Goal: Task Accomplishment & Management: Complete application form

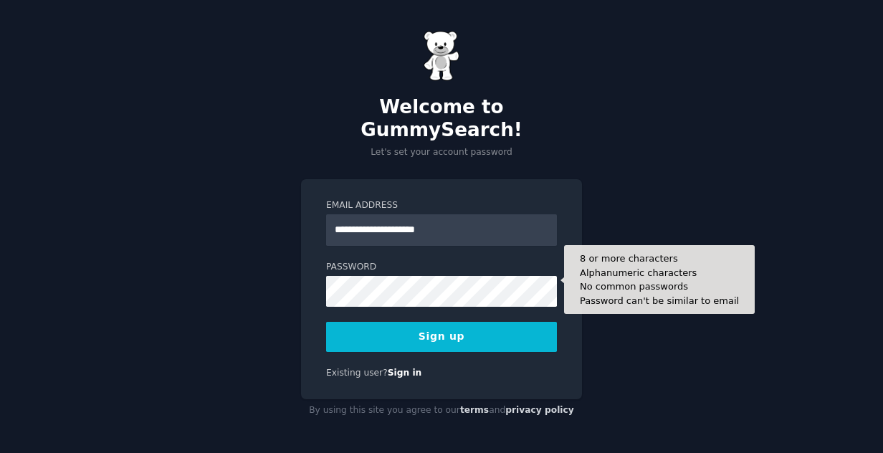
type input "**********"
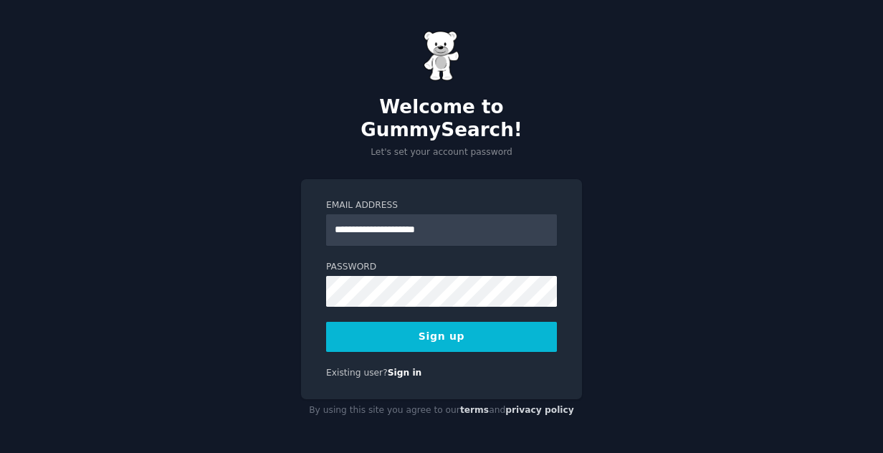
click at [434, 322] on button "Sign up" at bounding box center [441, 337] width 231 height 30
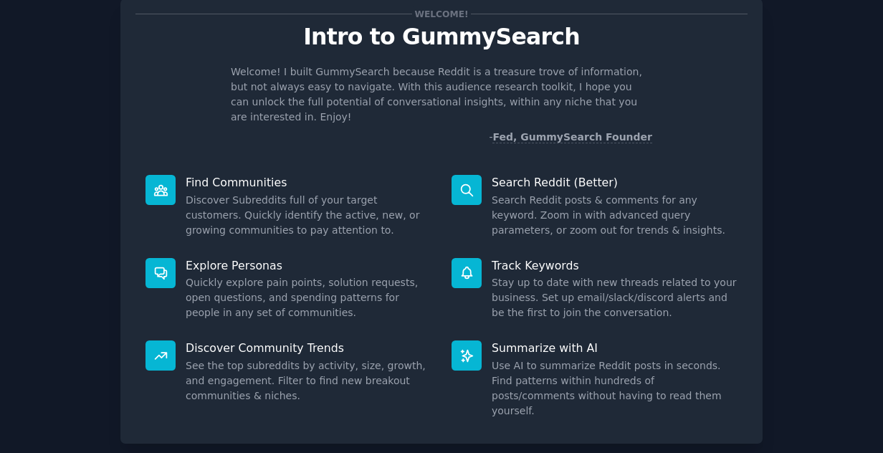
scroll to position [36, 0]
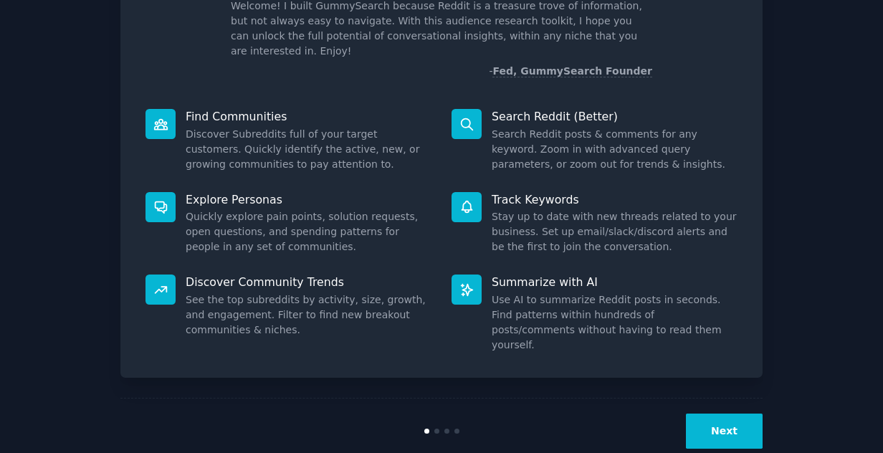
click at [728, 414] on button "Next" at bounding box center [724, 431] width 77 height 35
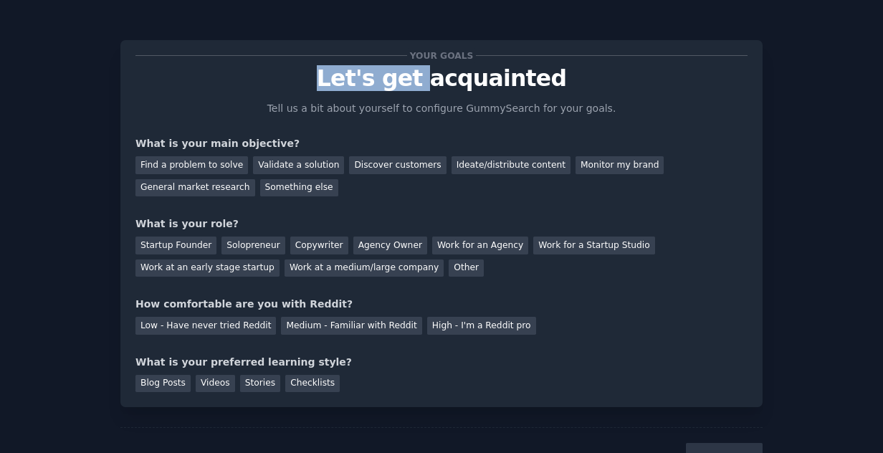
drag, startPoint x: 287, startPoint y: 86, endPoint x: 463, endPoint y: 94, distance: 176.5
click at [431, 91] on p "Let's get acquainted" at bounding box center [441, 78] width 612 height 25
click at [595, 79] on p "Let's get acquainted" at bounding box center [441, 78] width 612 height 25
click at [231, 125] on div "Your goals Let's get acquainted Tell us a bit about yourself to configure Gummy…" at bounding box center [441, 223] width 612 height 337
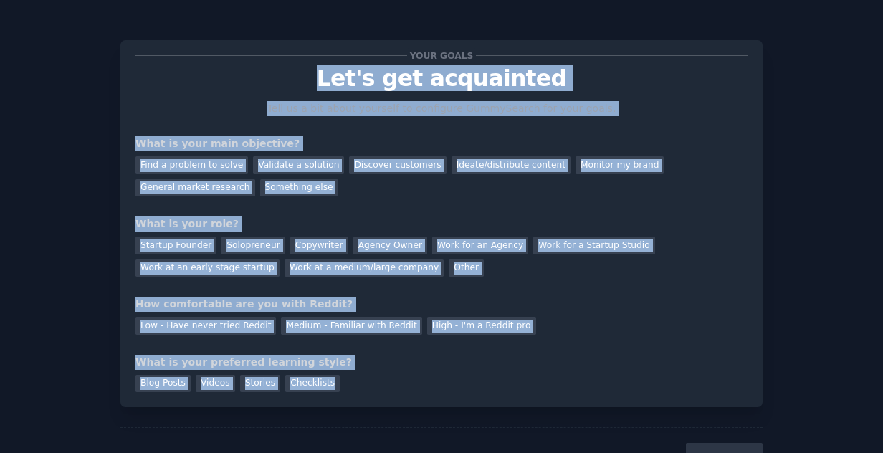
drag, startPoint x: 297, startPoint y: 68, endPoint x: 478, endPoint y: 388, distance: 368.1
click at [478, 388] on div "Your goals Let's get acquainted Tell us a bit about yourself to configure Gummy…" at bounding box center [441, 223] width 612 height 337
click at [325, 137] on div "What is your main objective?" at bounding box center [441, 143] width 612 height 15
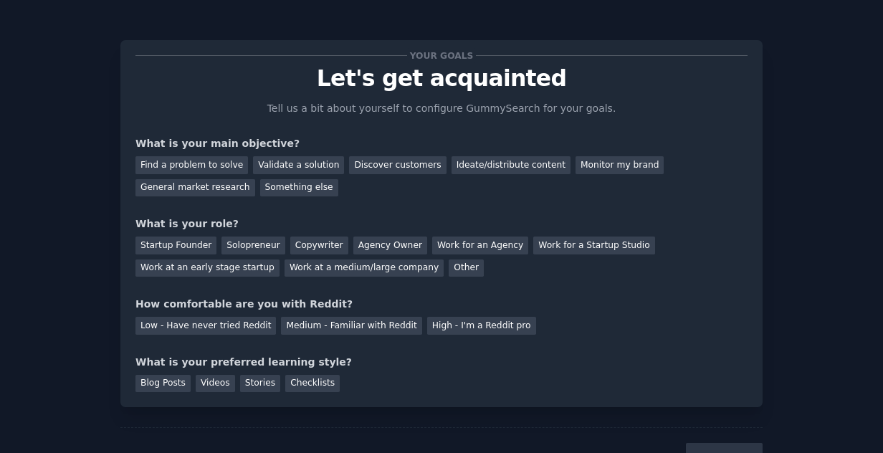
click at [328, 135] on div "Your goals Let's get acquainted Tell us a bit about yourself to configure Gummy…" at bounding box center [441, 223] width 612 height 337
click at [278, 168] on div "Validate a solution" at bounding box center [298, 165] width 91 height 18
click at [302, 237] on div "Copywriter" at bounding box center [319, 245] width 58 height 18
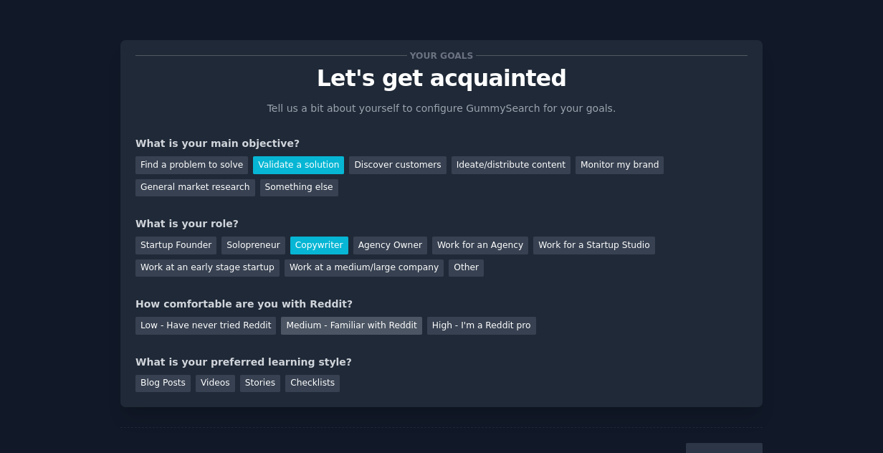
click at [325, 328] on div "Medium - Familiar with Reddit" at bounding box center [351, 326] width 140 height 18
click at [285, 380] on div "Checklists" at bounding box center [312, 384] width 54 height 18
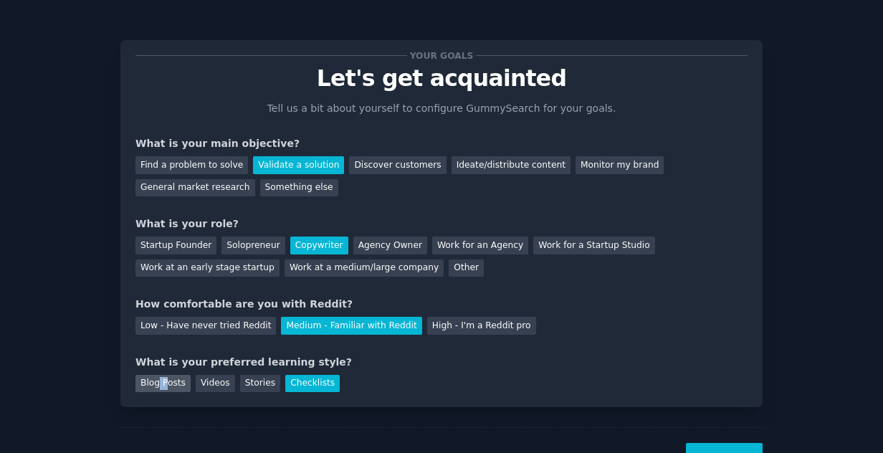
drag, startPoint x: 155, startPoint y: 381, endPoint x: 161, endPoint y: 385, distance: 7.8
click at [161, 385] on div "Blog Posts" at bounding box center [162, 384] width 55 height 18
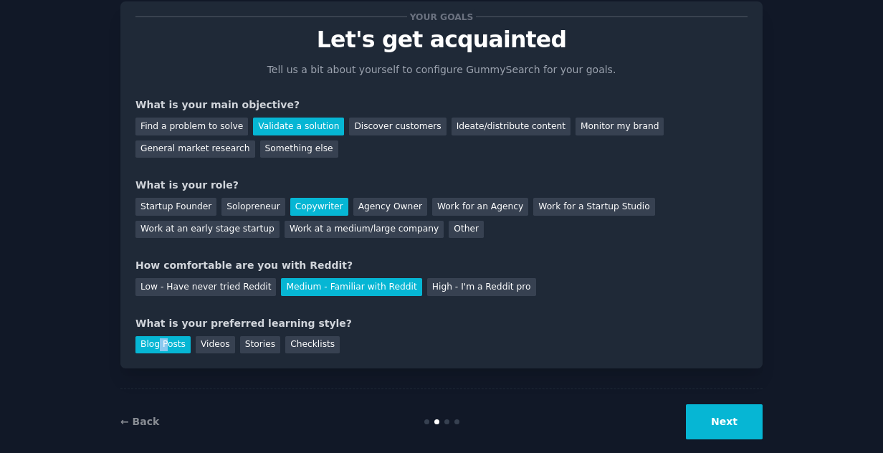
scroll to position [59, 0]
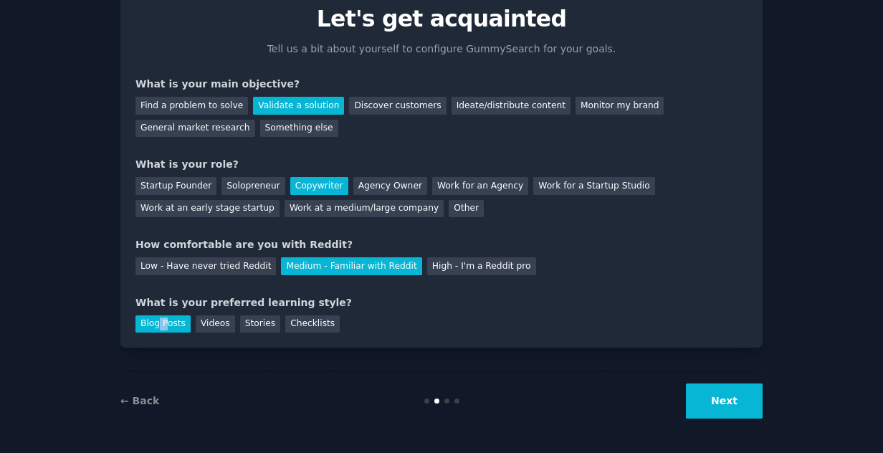
click at [746, 397] on button "Next" at bounding box center [724, 400] width 77 height 35
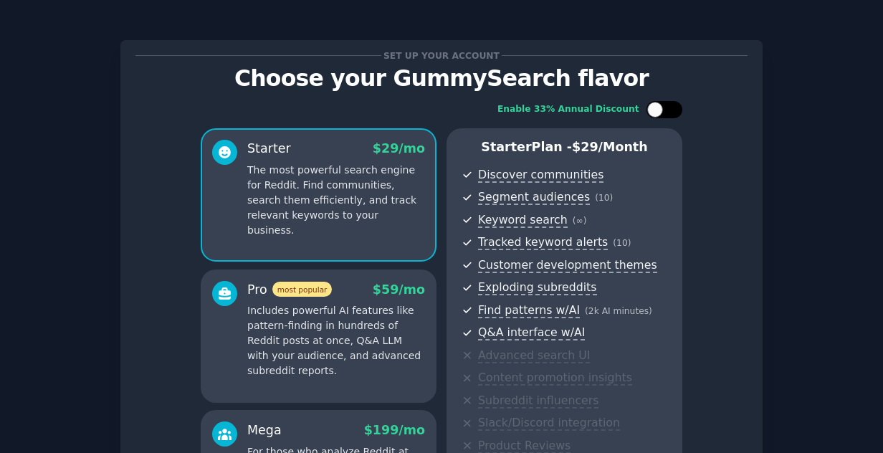
click at [669, 103] on div at bounding box center [664, 109] width 36 height 17
click at [668, 114] on div at bounding box center [674, 110] width 16 height 16
click at [668, 112] on div at bounding box center [671, 109] width 7 height 7
checkbox input "true"
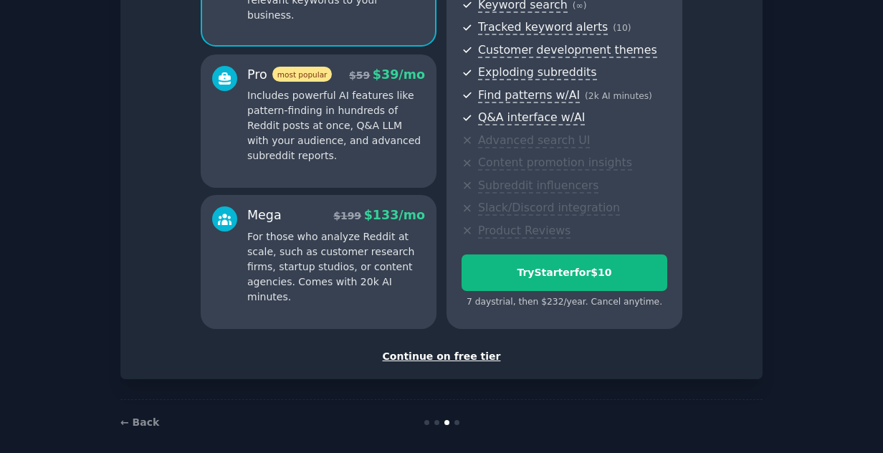
scroll to position [226, 0]
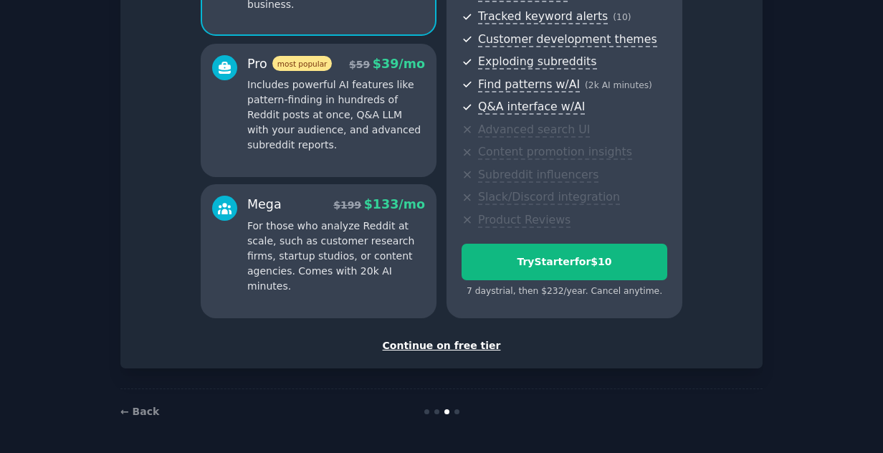
click at [459, 343] on div "Continue on free tier" at bounding box center [441, 345] width 612 height 15
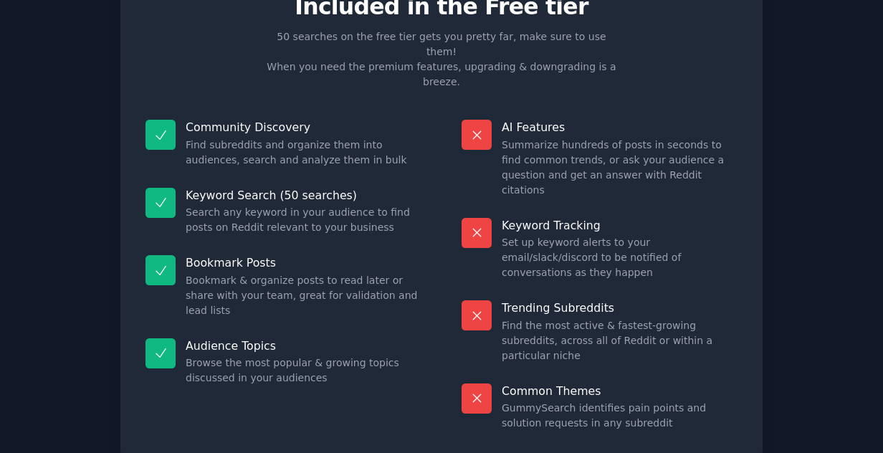
scroll to position [105, 0]
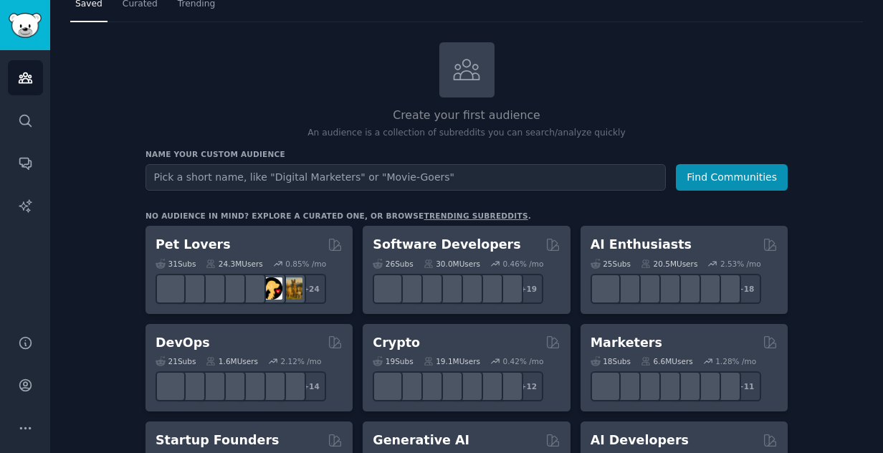
scroll to position [72, 0]
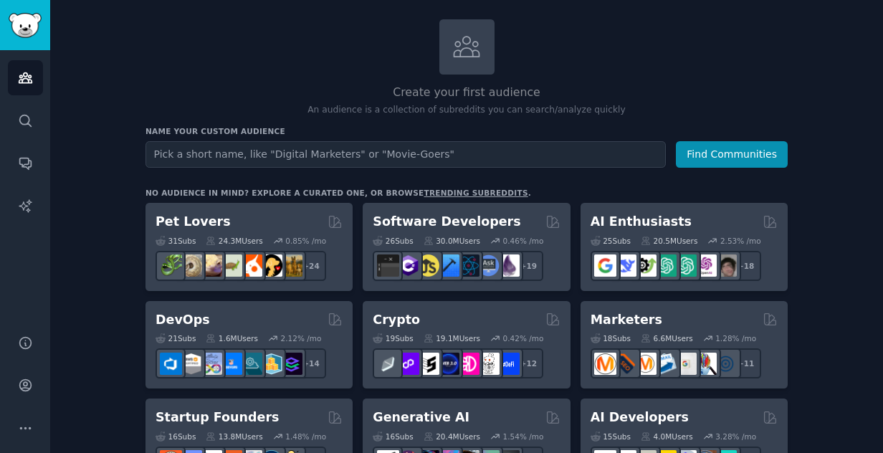
click at [596, 190] on h3 "No audience in mind? Explore a curated one, or browse trending subreddits ." at bounding box center [466, 193] width 642 height 10
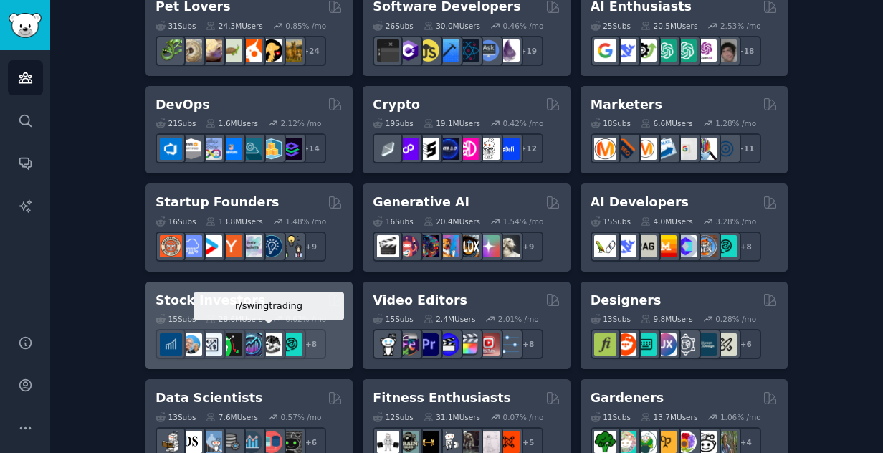
scroll to position [0, 0]
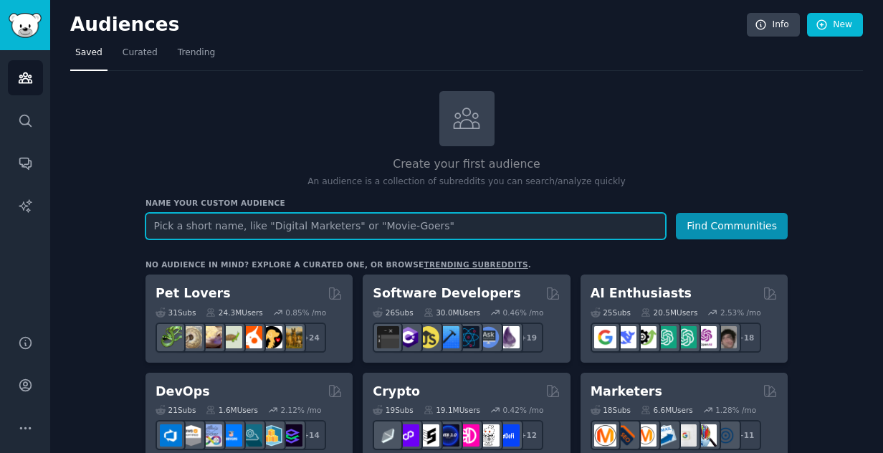
click at [368, 235] on input "text" at bounding box center [405, 226] width 520 height 27
type input "p"
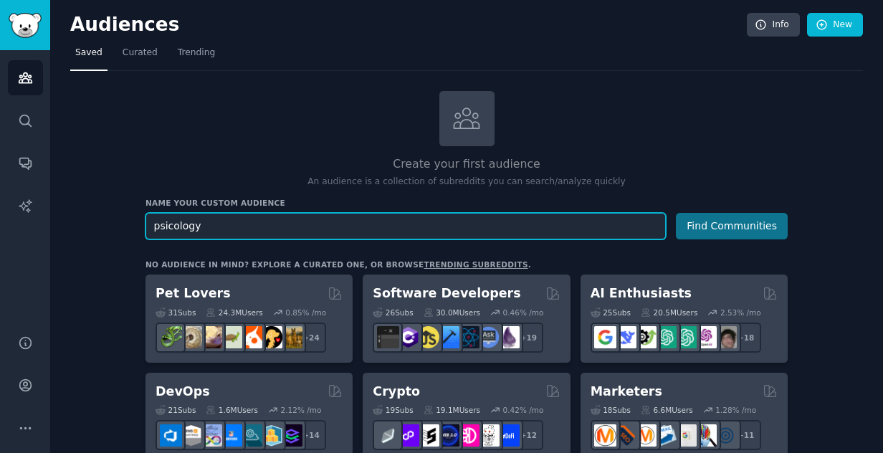
type input "psicology"
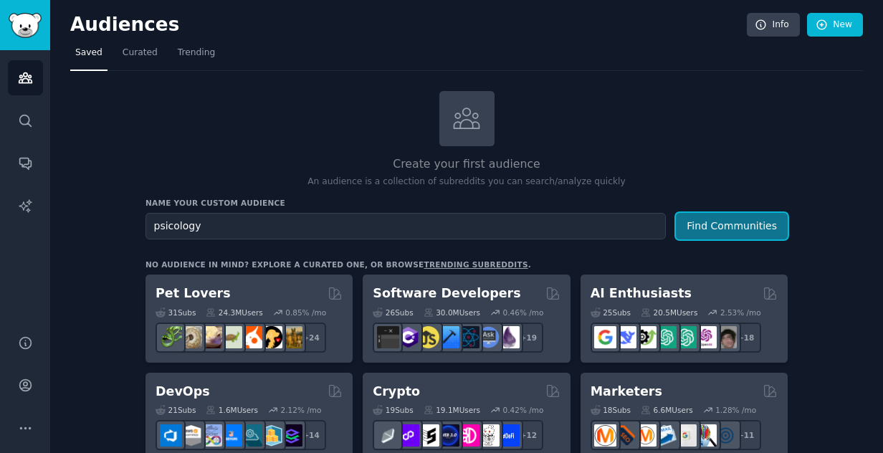
click at [709, 234] on button "Find Communities" at bounding box center [732, 226] width 112 height 27
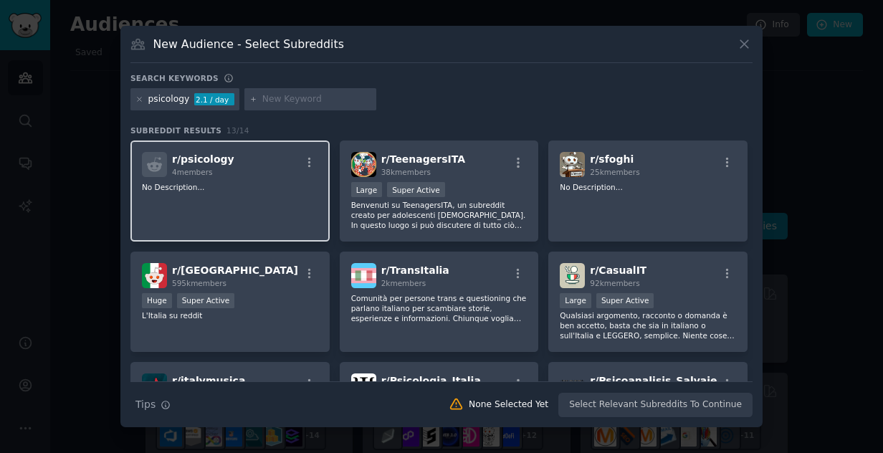
click at [229, 177] on div "r/ psicology 4 members No Description..." at bounding box center [229, 190] width 199 height 101
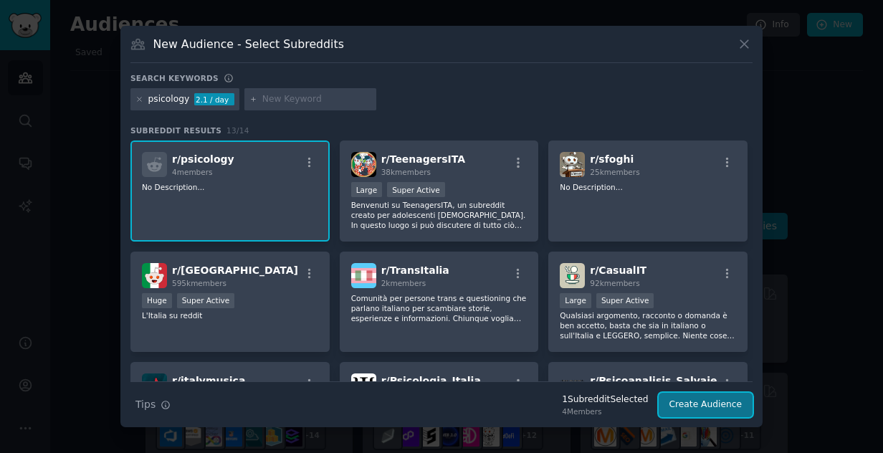
click at [699, 396] on button "Create Audience" at bounding box center [706, 405] width 95 height 24
